Goal: Information Seeking & Learning: Check status

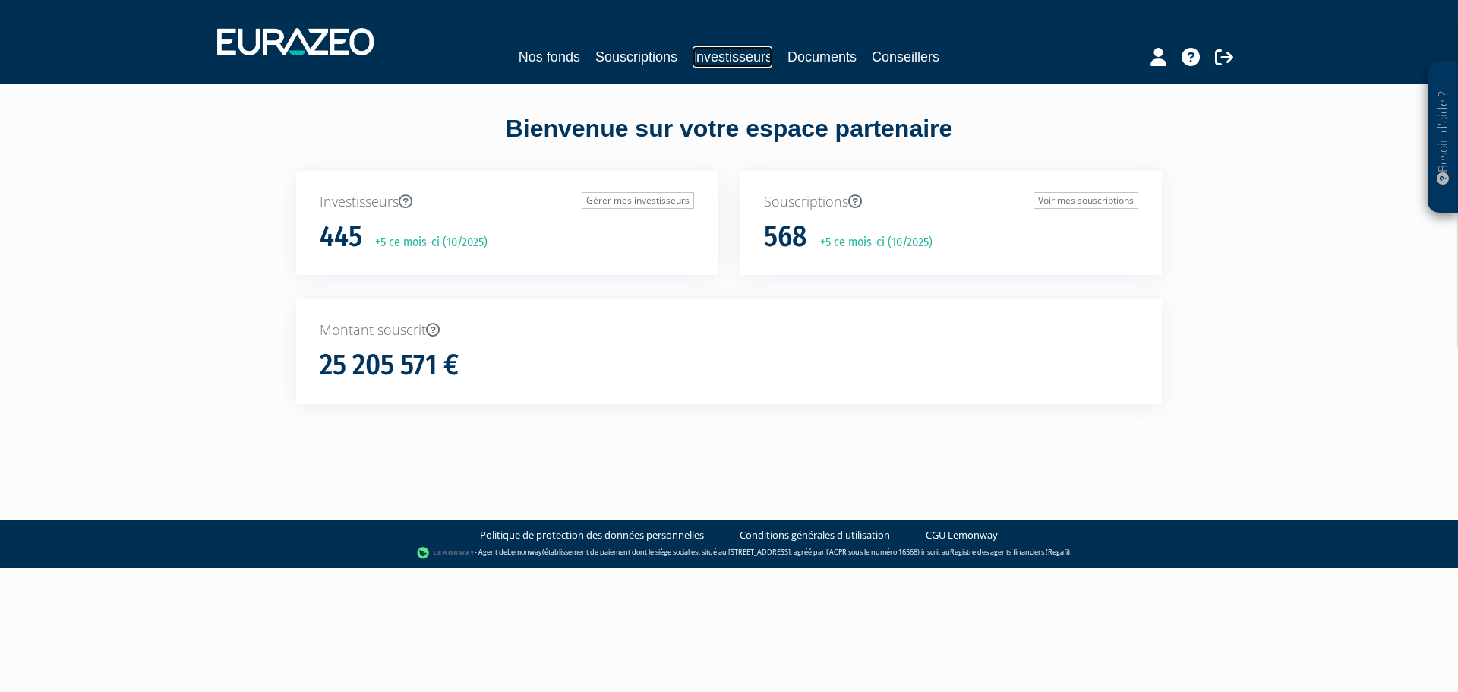
click at [705, 48] on link "Investisseurs" at bounding box center [732, 56] width 80 height 21
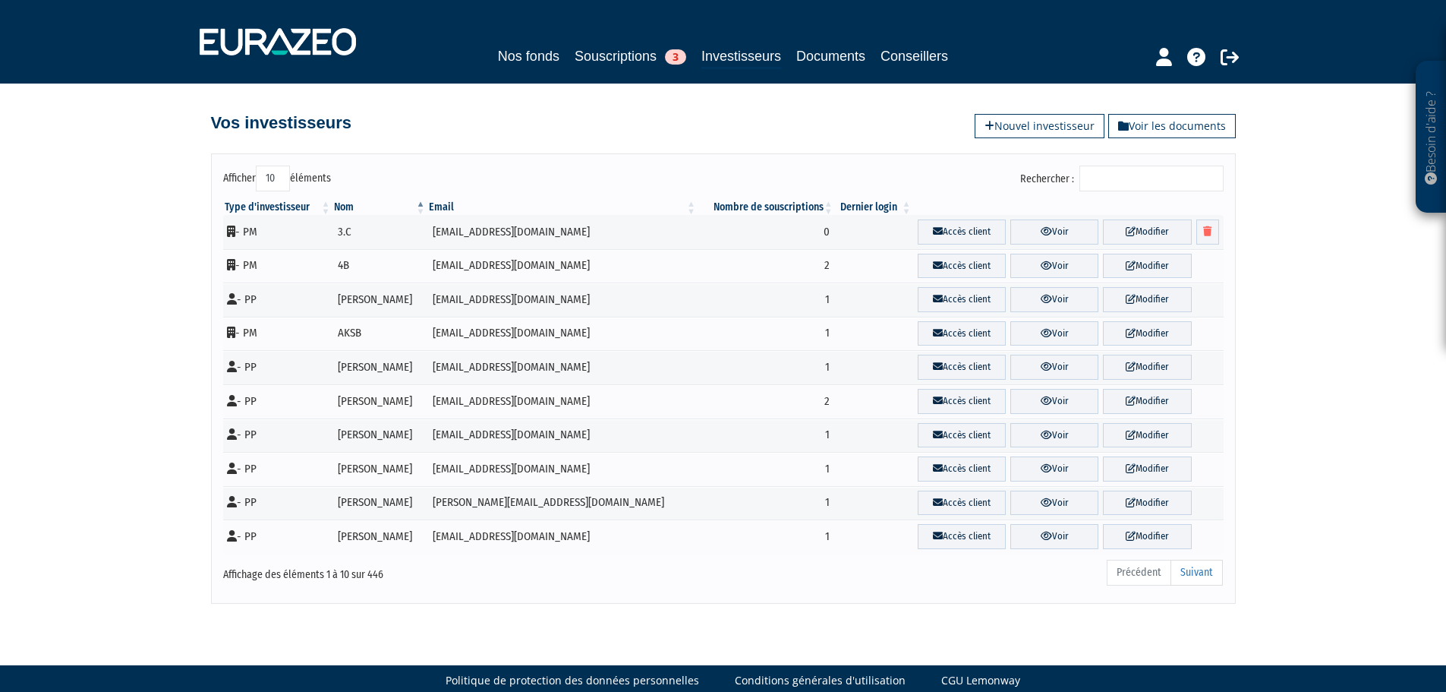
click at [1108, 177] on input "Rechercher :" at bounding box center [1152, 179] width 144 height 26
click at [1130, 174] on input "Rechercher :" at bounding box center [1152, 179] width 144 height 26
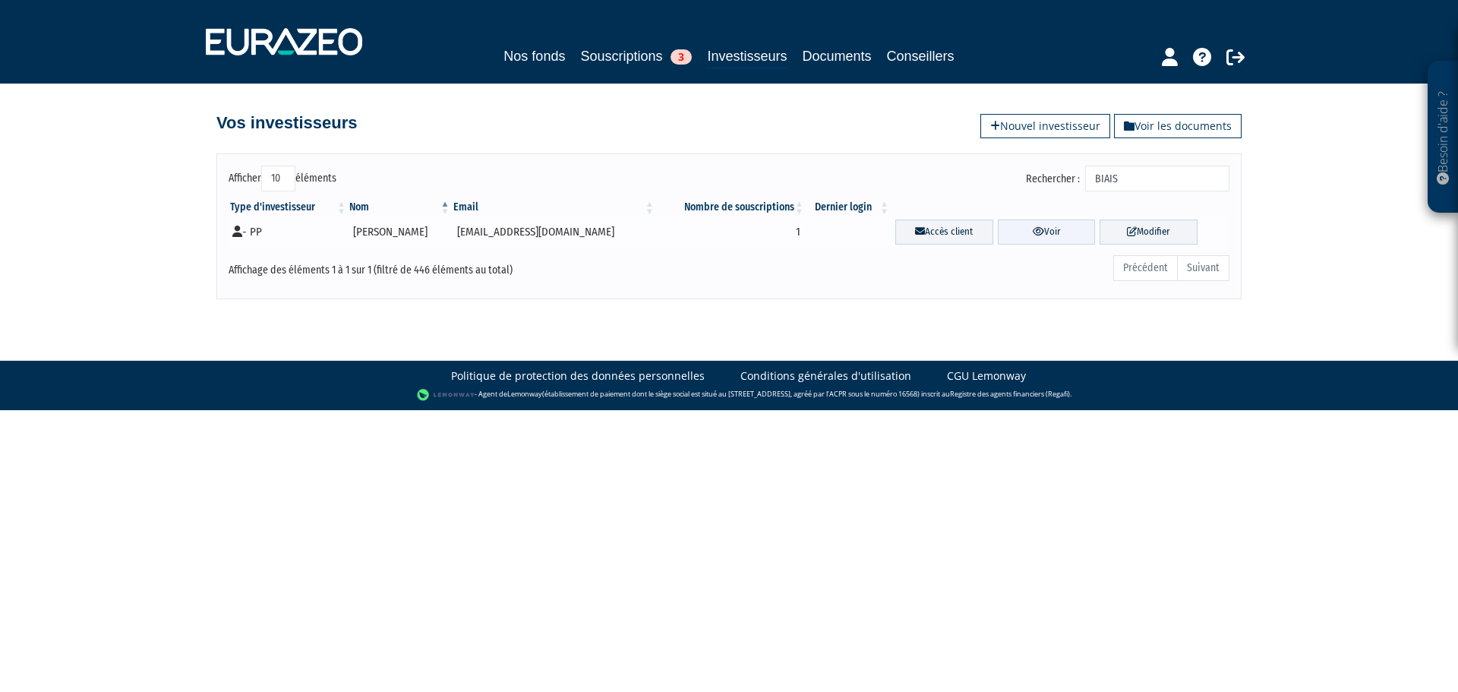
type input "BIAIS"
click at [1048, 232] on link "Voir" at bounding box center [1047, 231] width 98 height 25
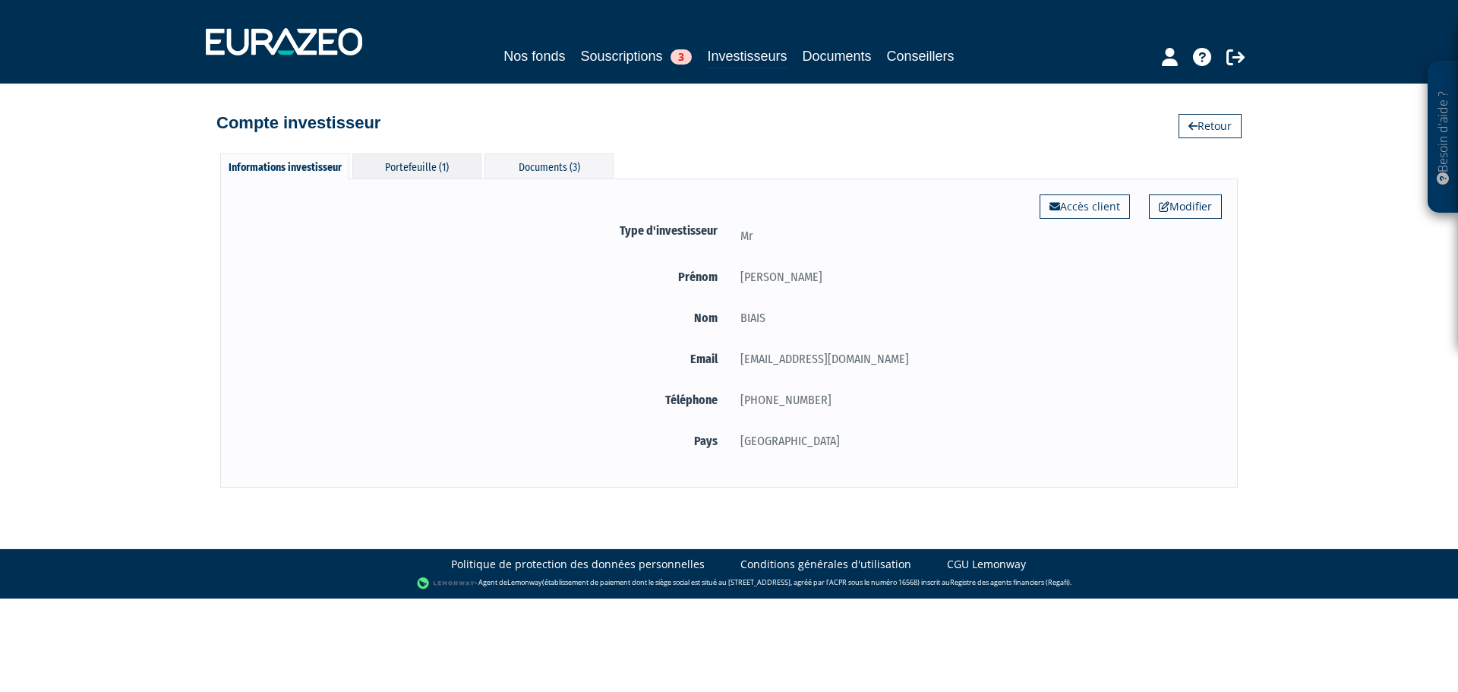
click at [416, 159] on div "Portefeuille (1)" at bounding box center [416, 165] width 129 height 25
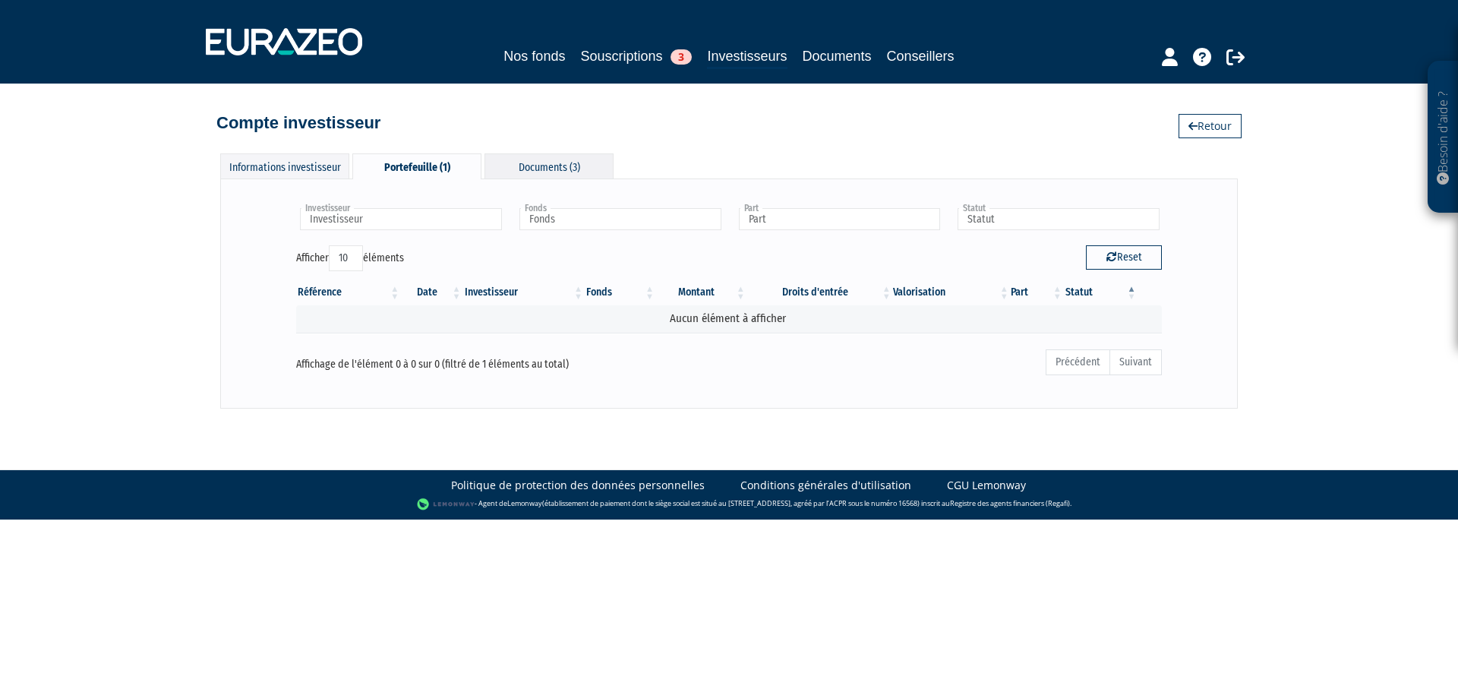
click at [530, 162] on div "Documents (3)" at bounding box center [548, 165] width 129 height 25
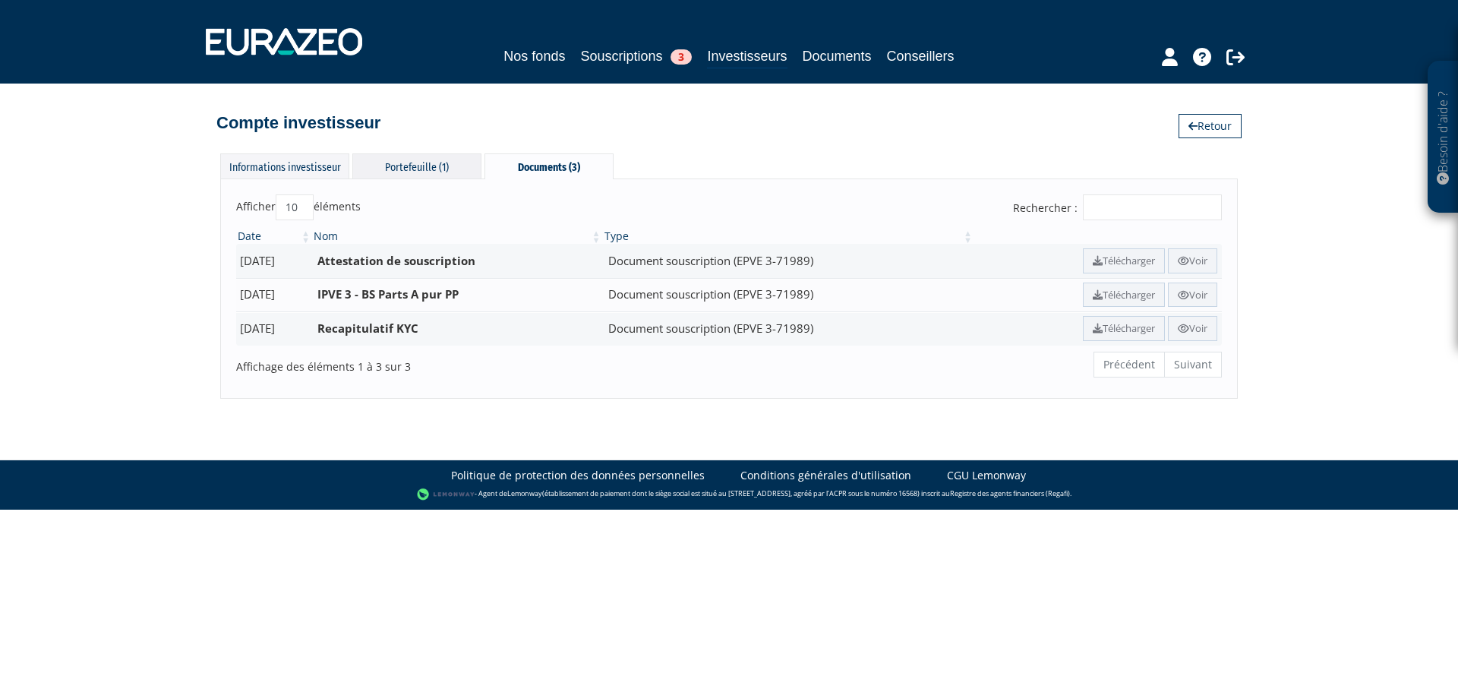
click at [424, 162] on div "Portefeuille (1)" at bounding box center [416, 165] width 129 height 25
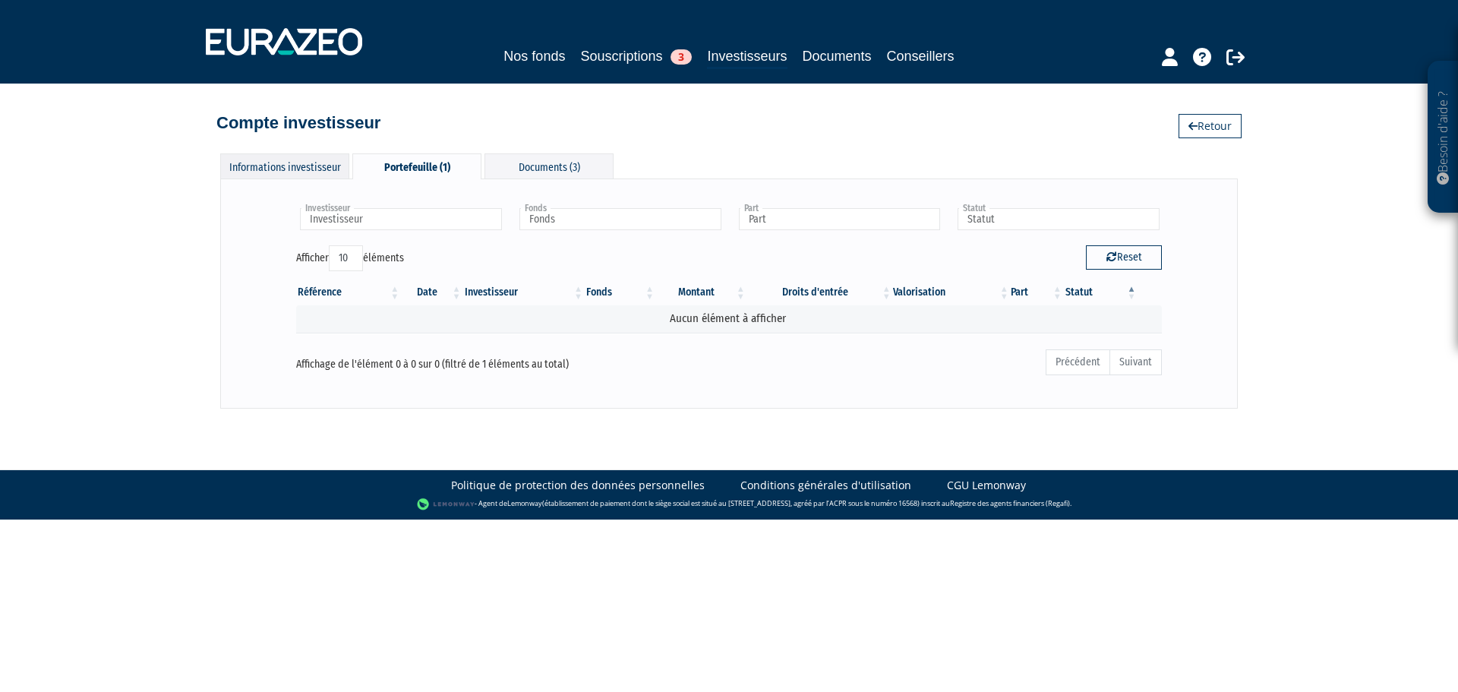
click at [326, 174] on div "Informations investisseur" at bounding box center [284, 165] width 129 height 25
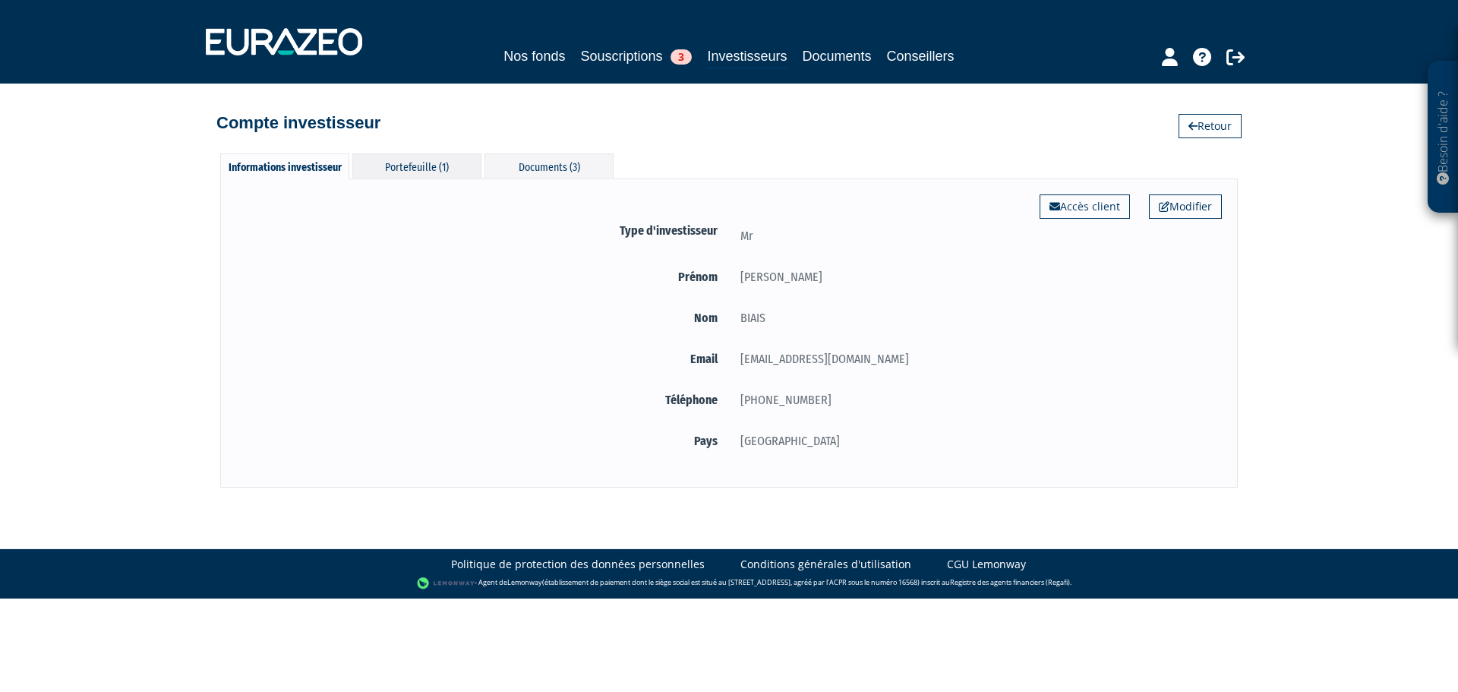
click at [404, 158] on div "Portefeuille (1)" at bounding box center [416, 165] width 129 height 25
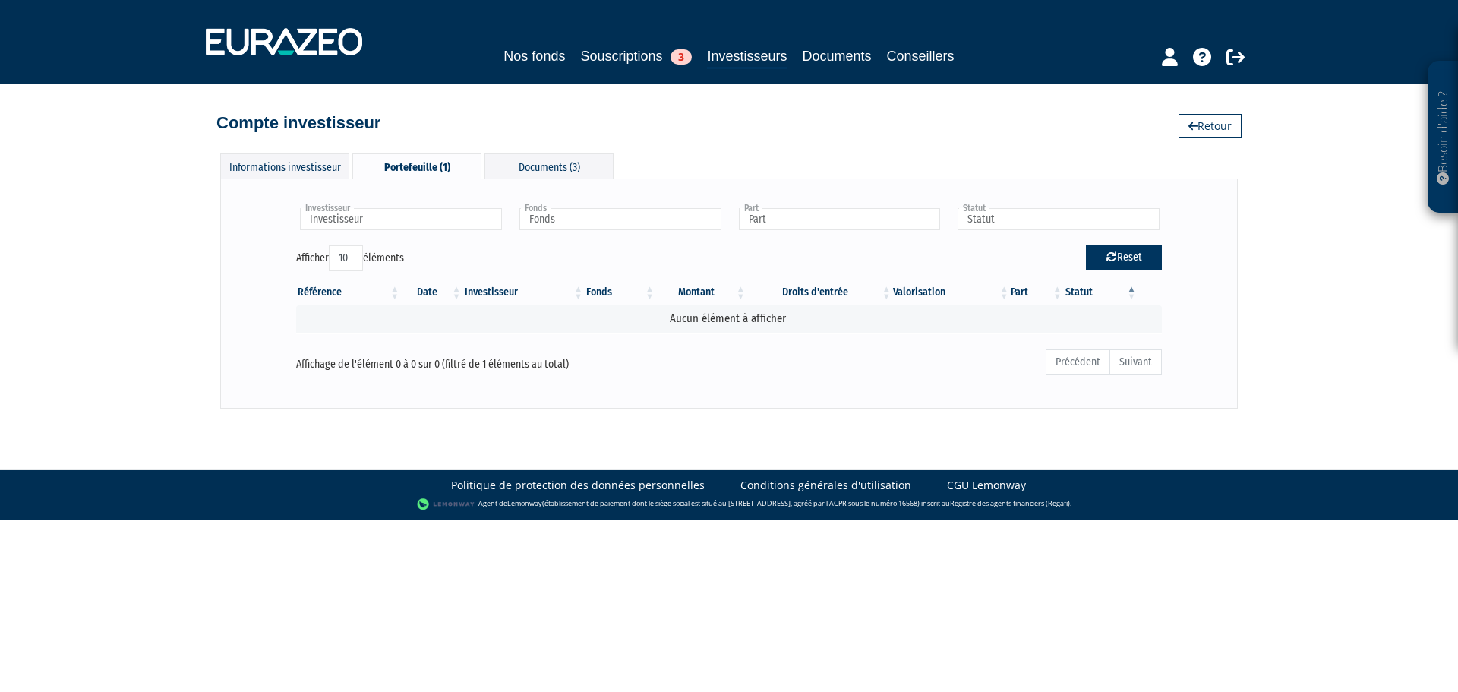
click at [1112, 257] on icon "button" at bounding box center [1111, 256] width 11 height 11
type input "Investisseur"
type input "Fonds"
type input "Part"
type input "Statut"
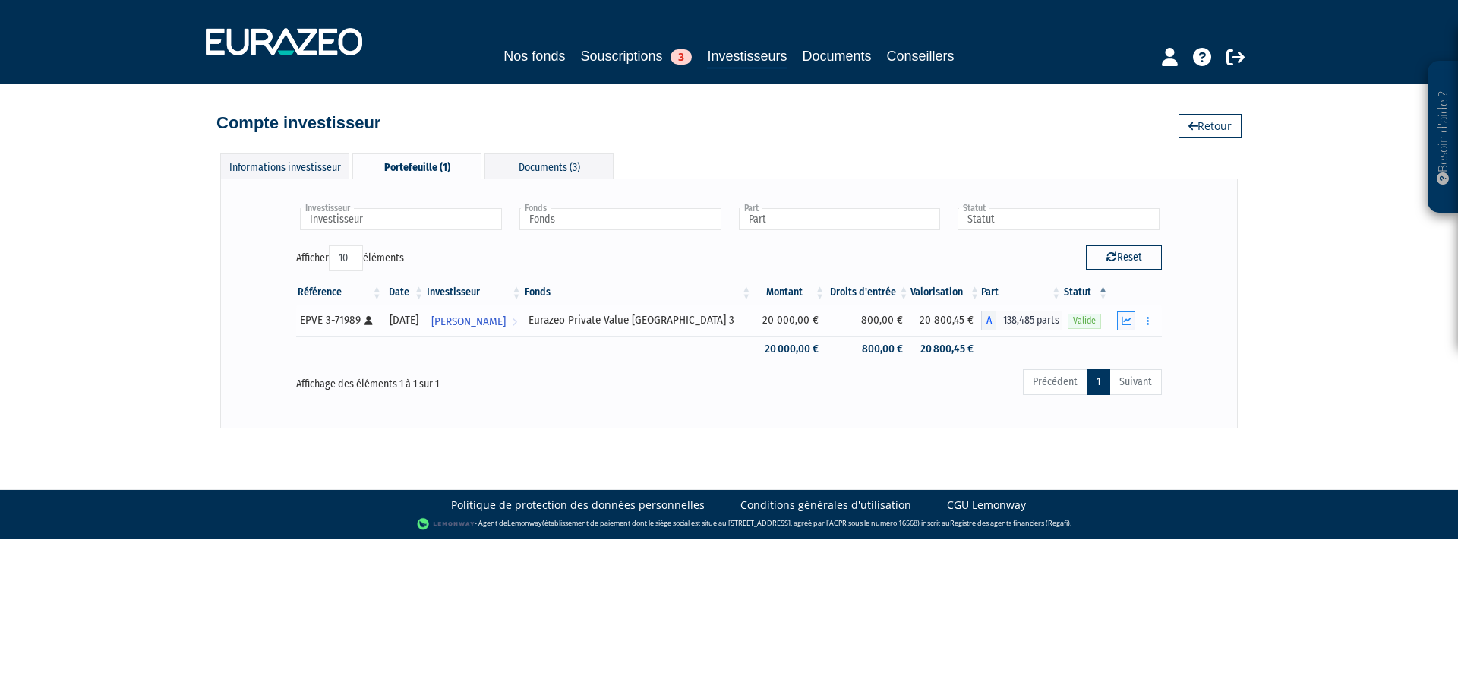
click at [1130, 325] on icon "button" at bounding box center [1126, 321] width 10 height 10
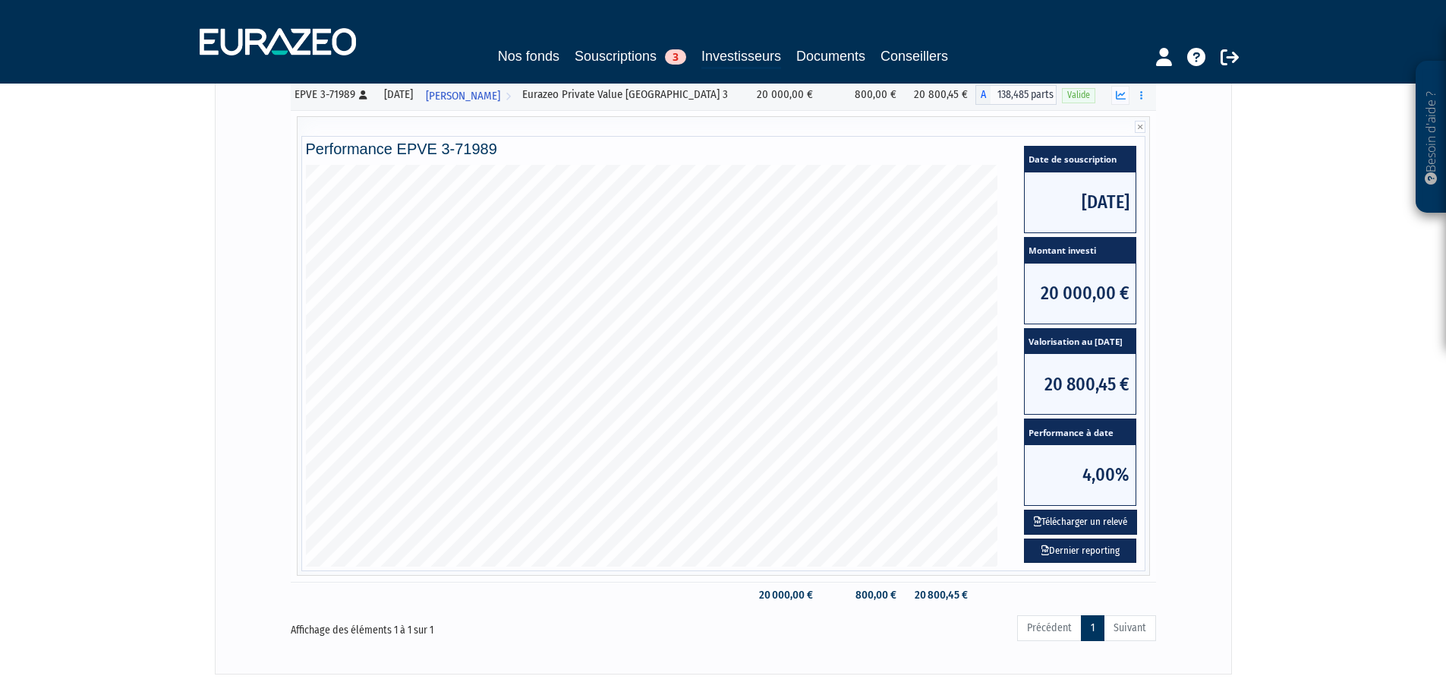
scroll to position [227, 0]
